Goal: Navigation & Orientation: Find specific page/section

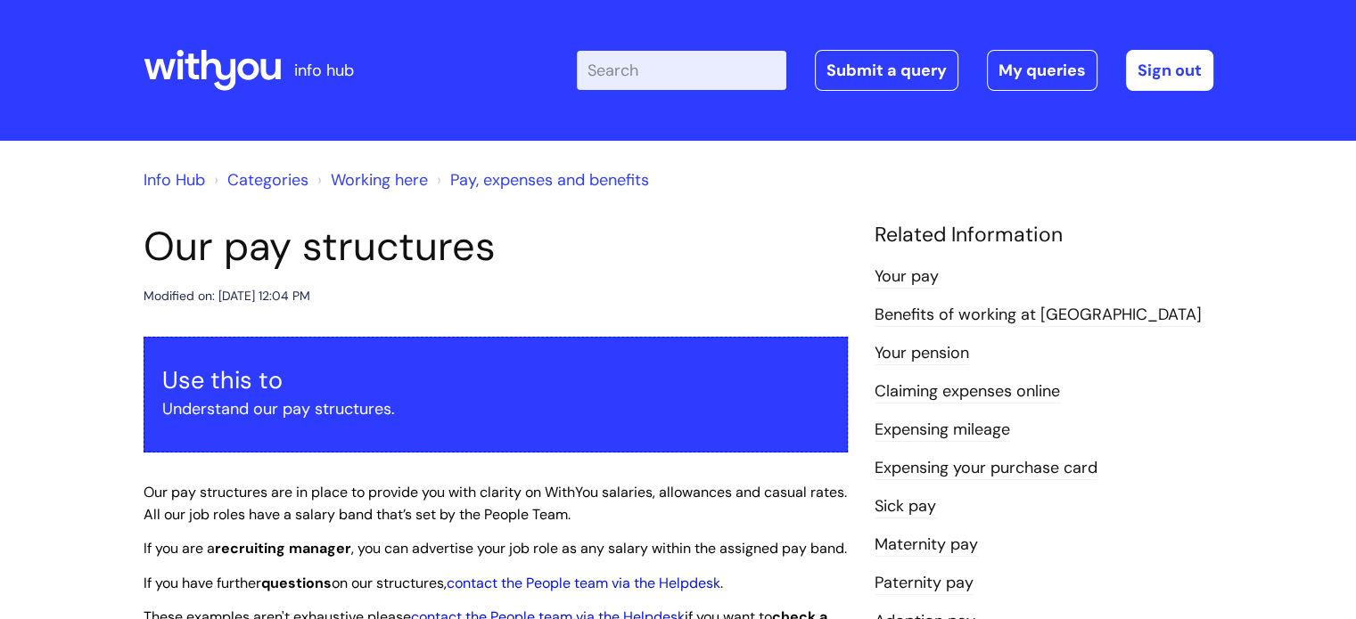
click at [185, 184] on link "Info Hub" at bounding box center [173, 179] width 61 height 21
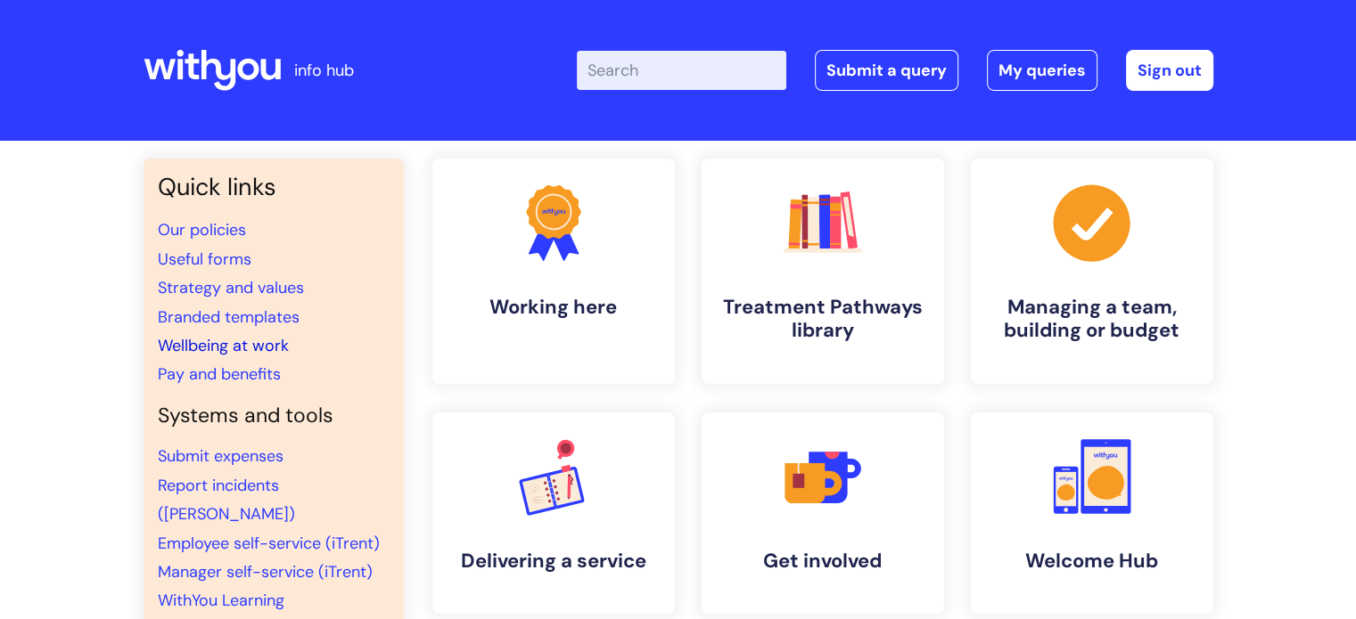
click at [244, 350] on link "Wellbeing at work" at bounding box center [223, 345] width 131 height 21
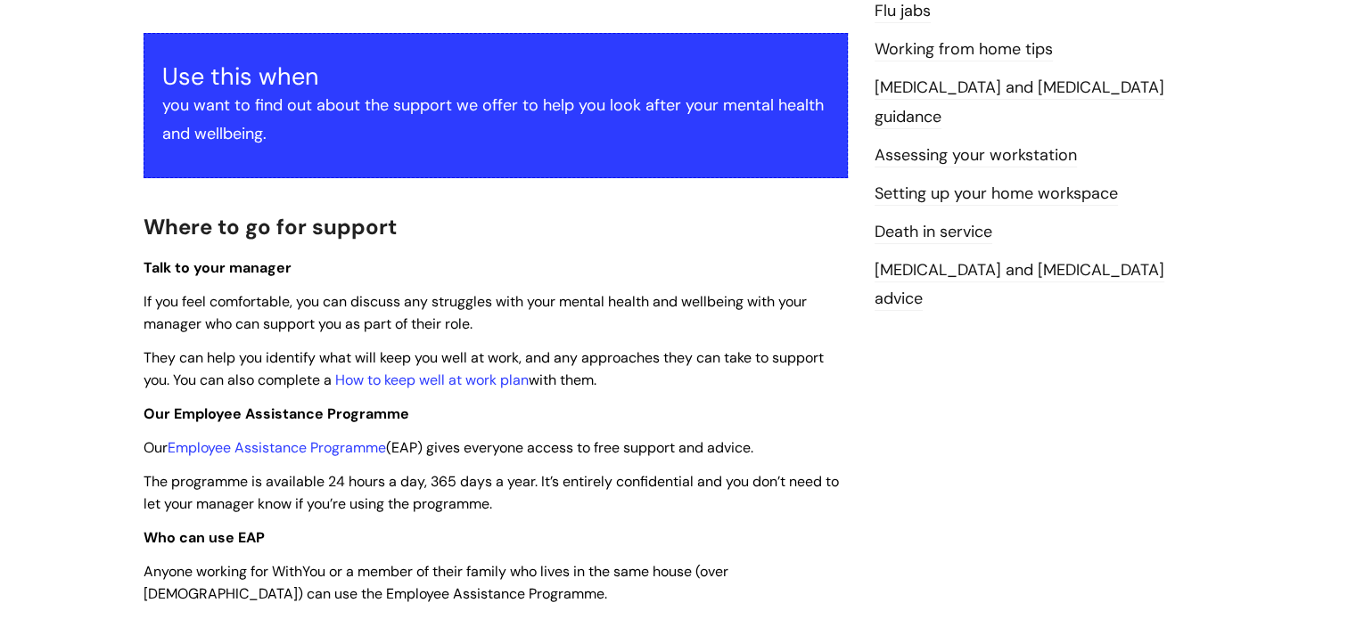
scroll to position [89, 0]
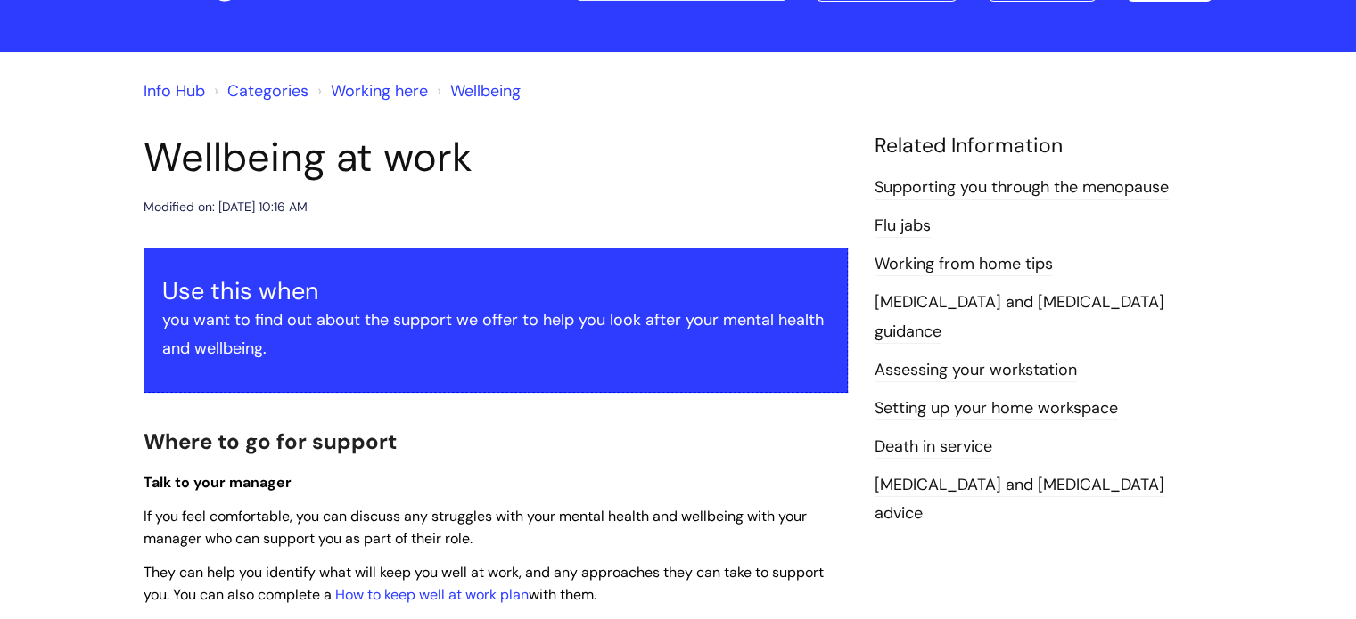
click at [168, 91] on link "Info Hub" at bounding box center [173, 90] width 61 height 21
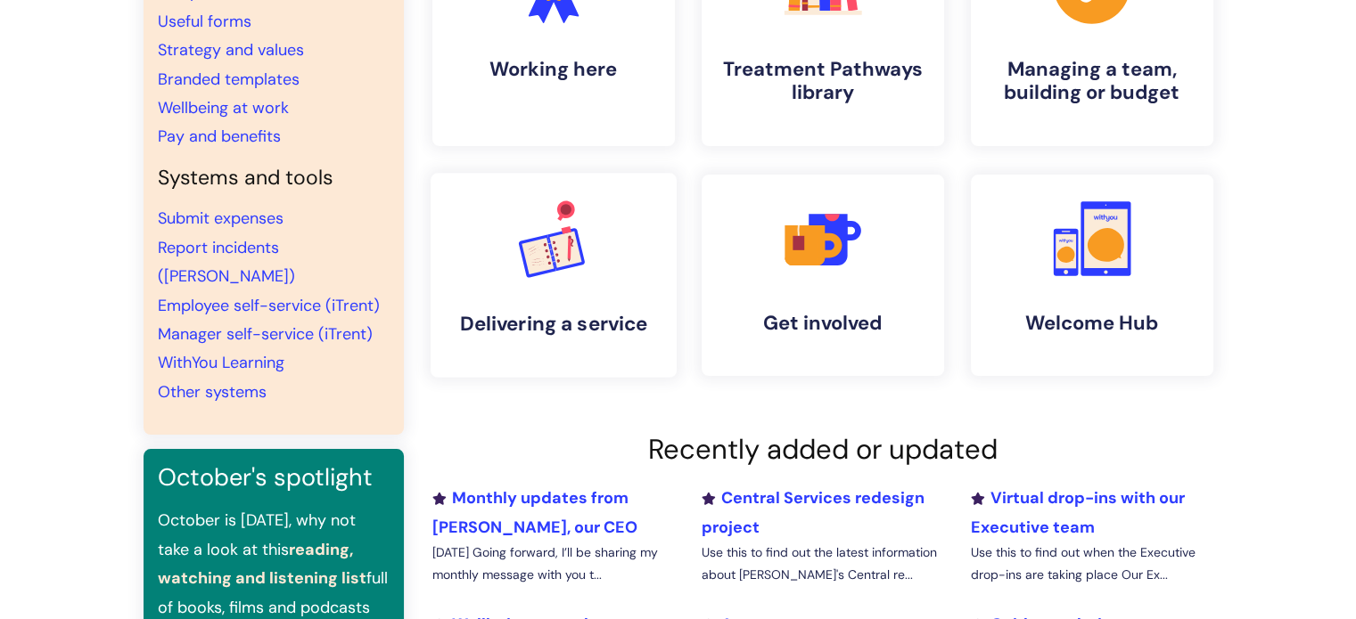
scroll to position [267, 0]
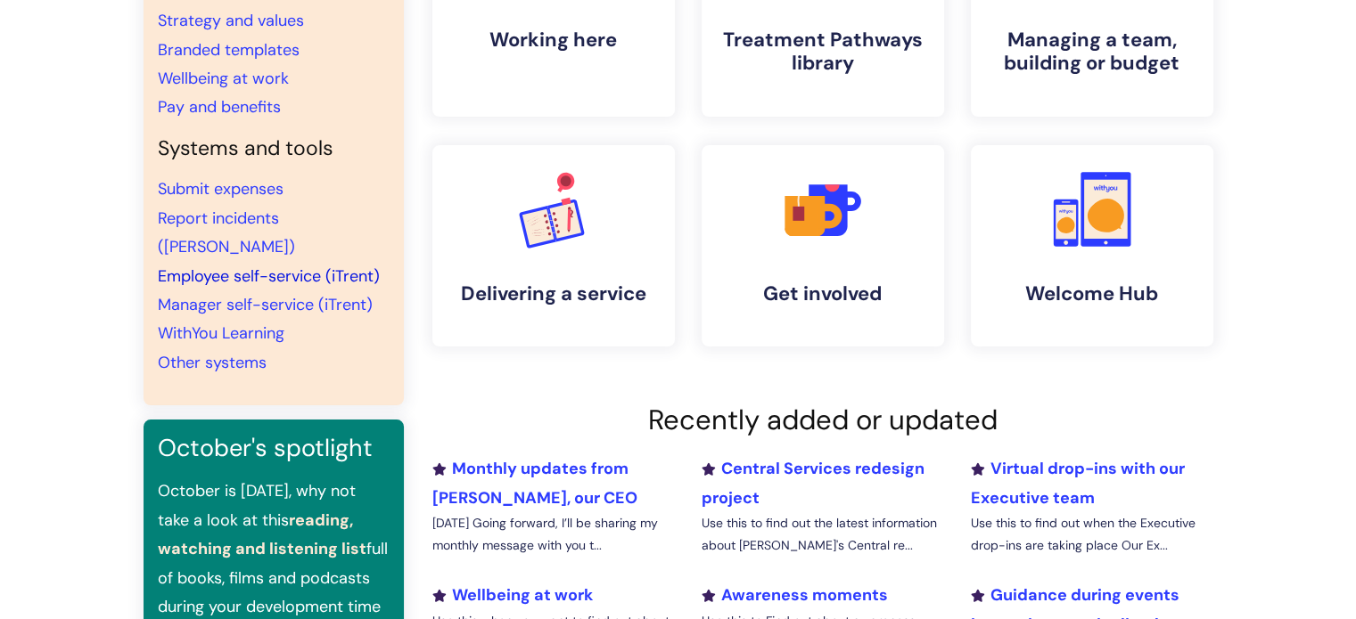
click at [308, 266] on link "Employee self-service (iTrent)" at bounding box center [269, 276] width 222 height 21
